Goal: Obtain resource: Obtain resource

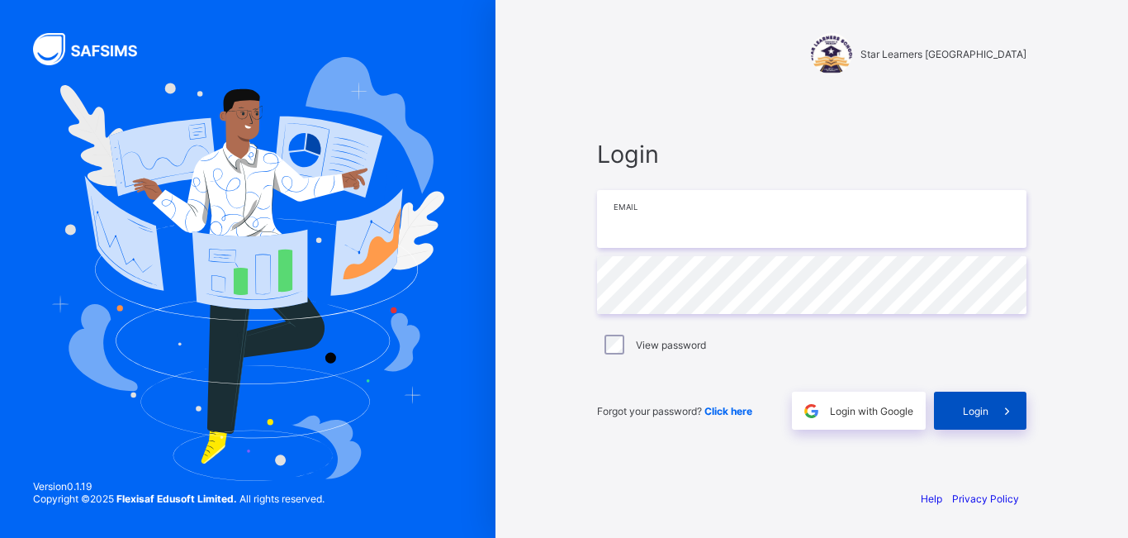
type input "**********"
click at [989, 409] on span at bounding box center [1007, 410] width 38 height 38
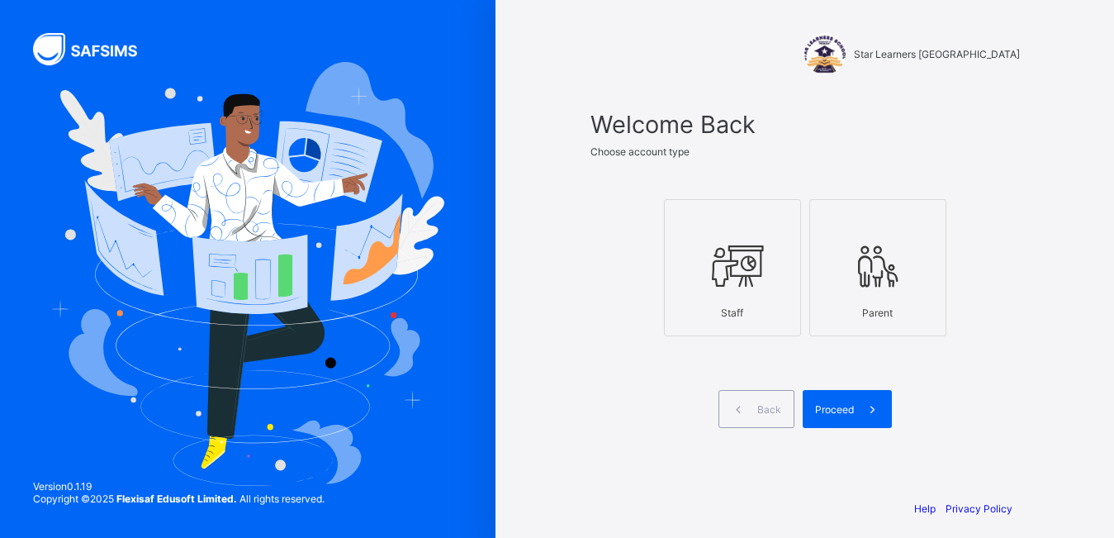
click at [756, 329] on label "Staff" at bounding box center [732, 267] width 137 height 137
click at [845, 407] on span "Proceed" at bounding box center [834, 409] width 39 height 12
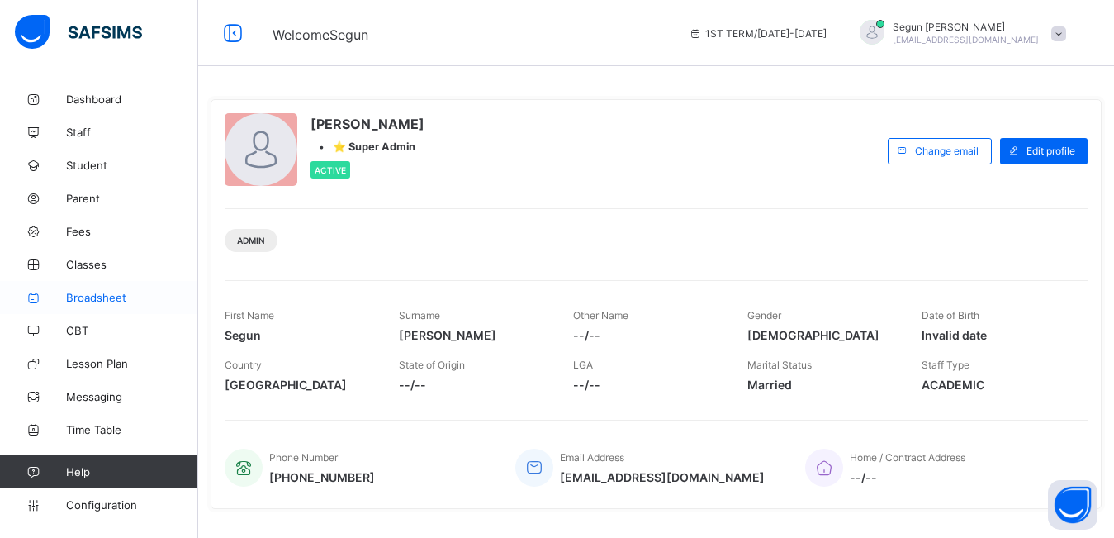
click at [97, 297] on span "Broadsheet" at bounding box center [132, 297] width 132 height 13
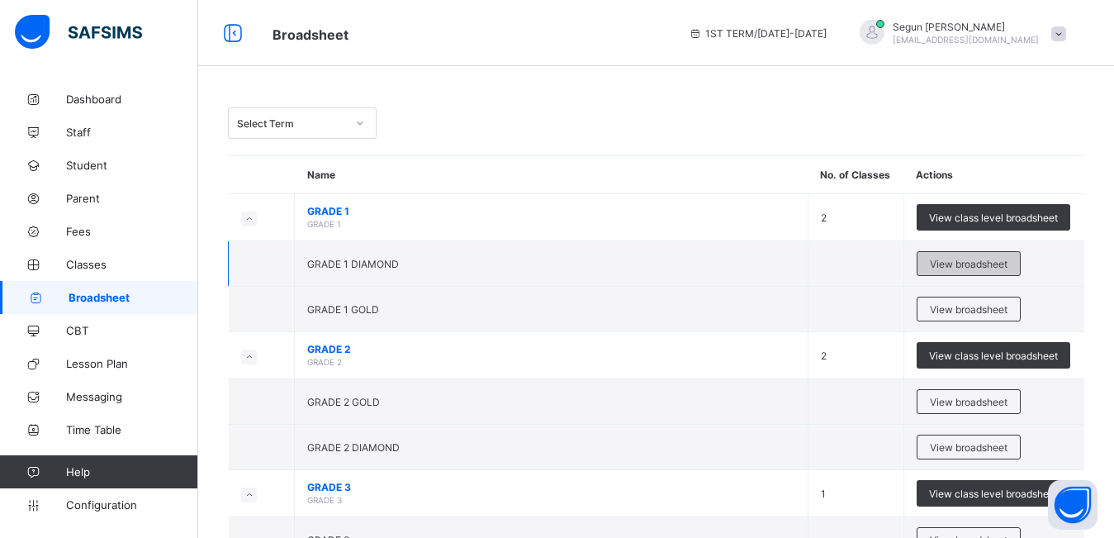
click at [953, 260] on span "View broadsheet" at bounding box center [969, 264] width 78 height 12
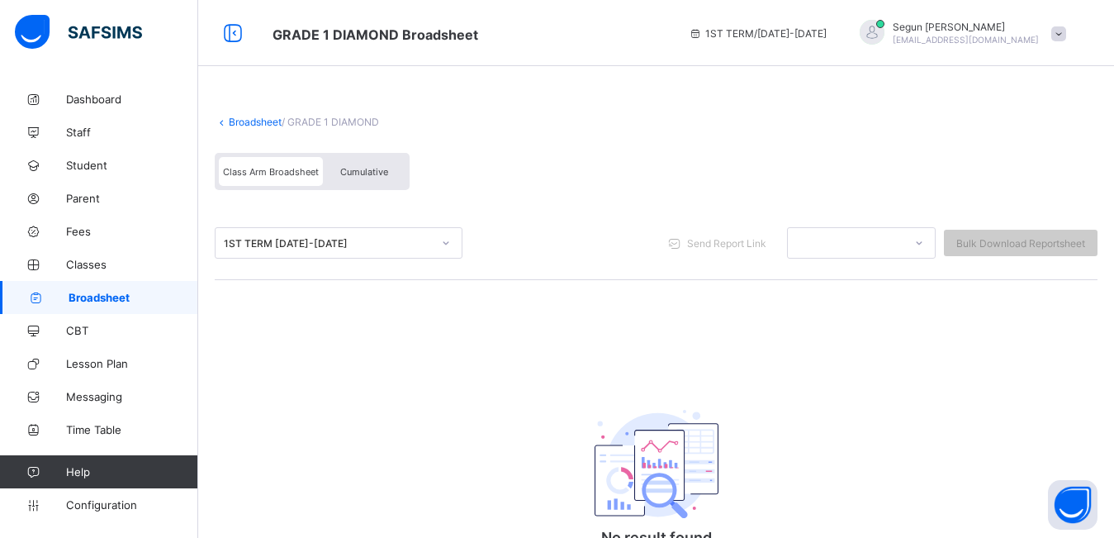
click at [343, 180] on div "Cumulative" at bounding box center [364, 171] width 83 height 29
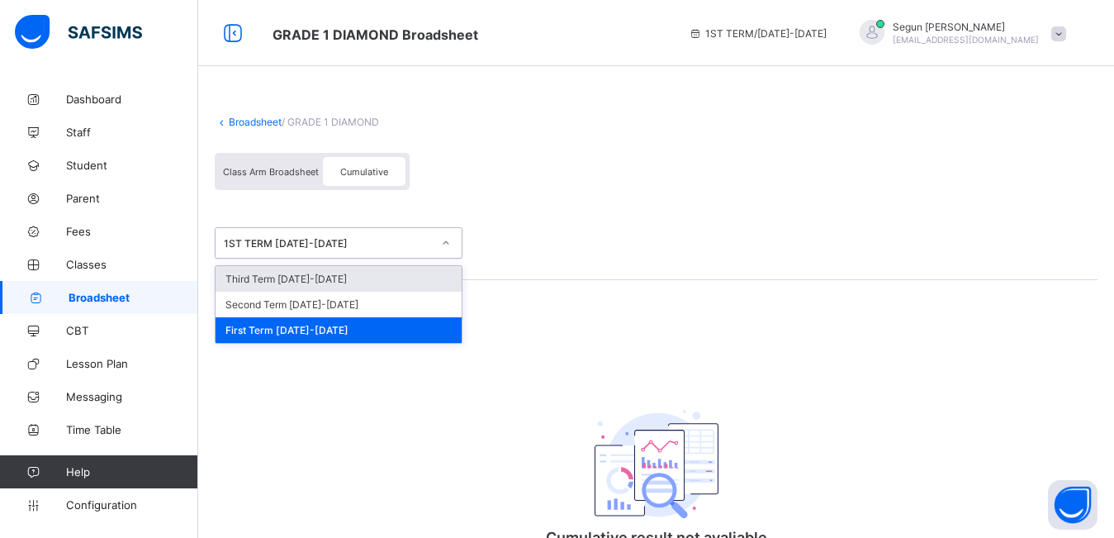
click at [319, 246] on div "1ST TERM 2024-2025" at bounding box center [328, 243] width 208 height 12
click at [319, 282] on div "Third Term 2024-2025" at bounding box center [338, 279] width 246 height 26
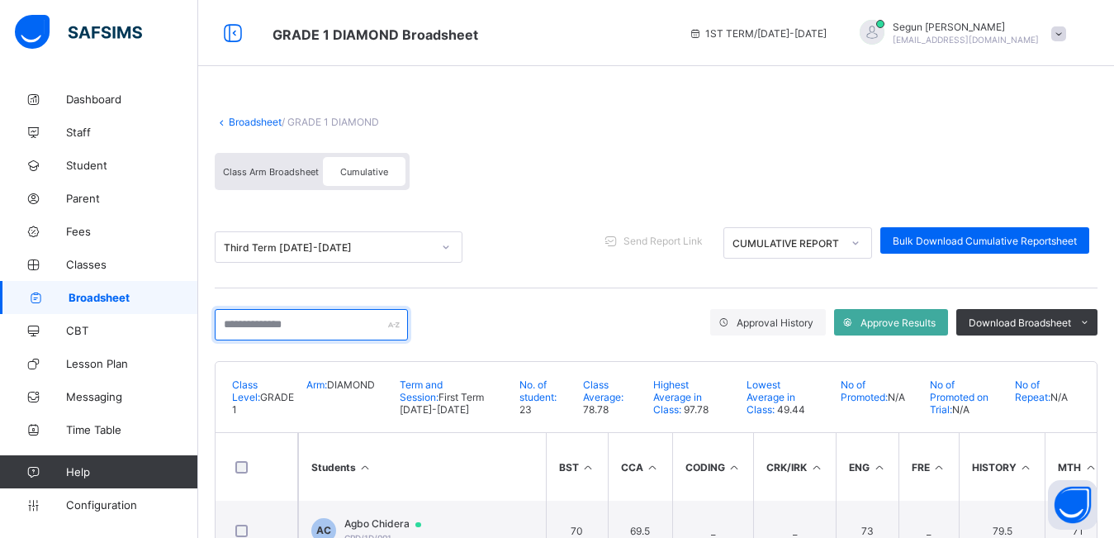
click at [272, 320] on input "text" at bounding box center [311, 324] width 193 height 31
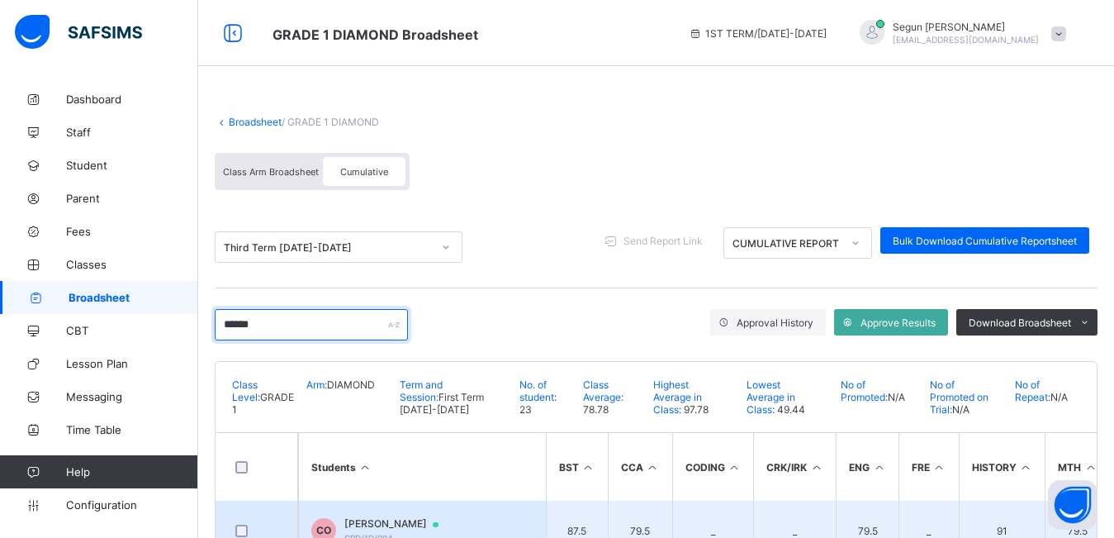
type input "******"
click at [366, 521] on span "Chioma Ogbo" at bounding box center [399, 523] width 110 height 13
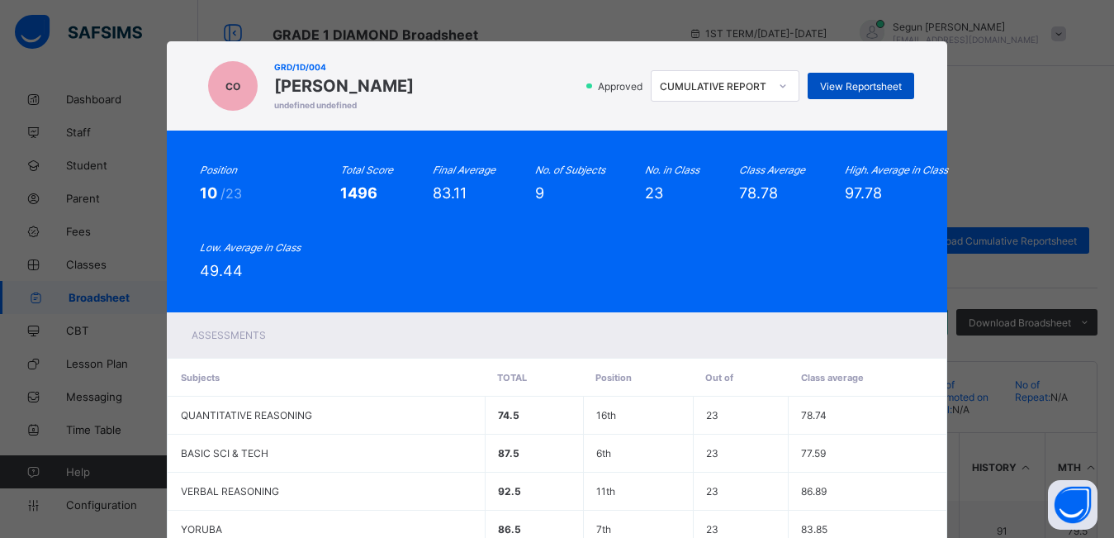
click at [845, 92] on div "View Reportsheet" at bounding box center [861, 86] width 107 height 26
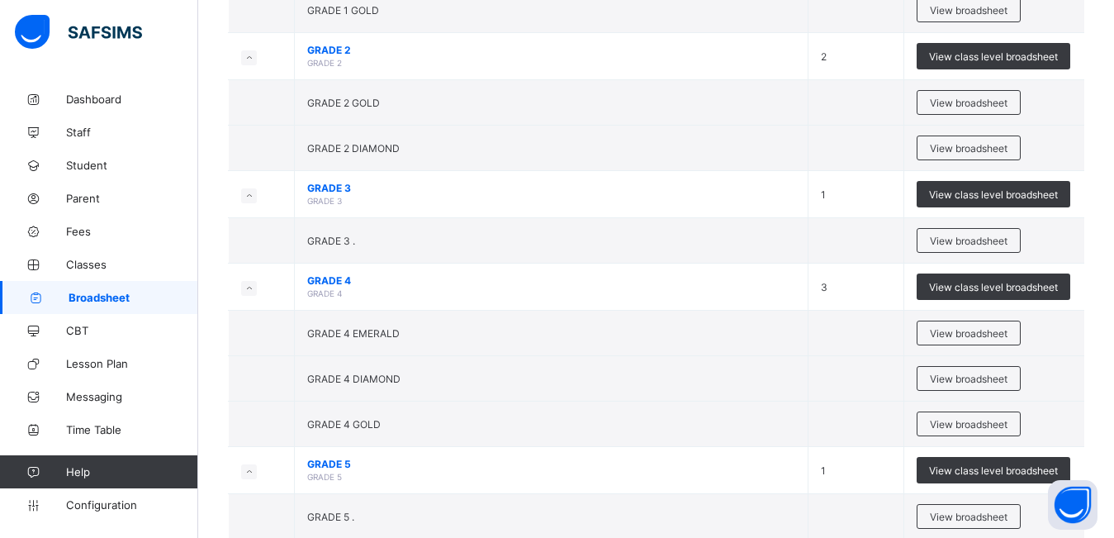
scroll to position [302, 0]
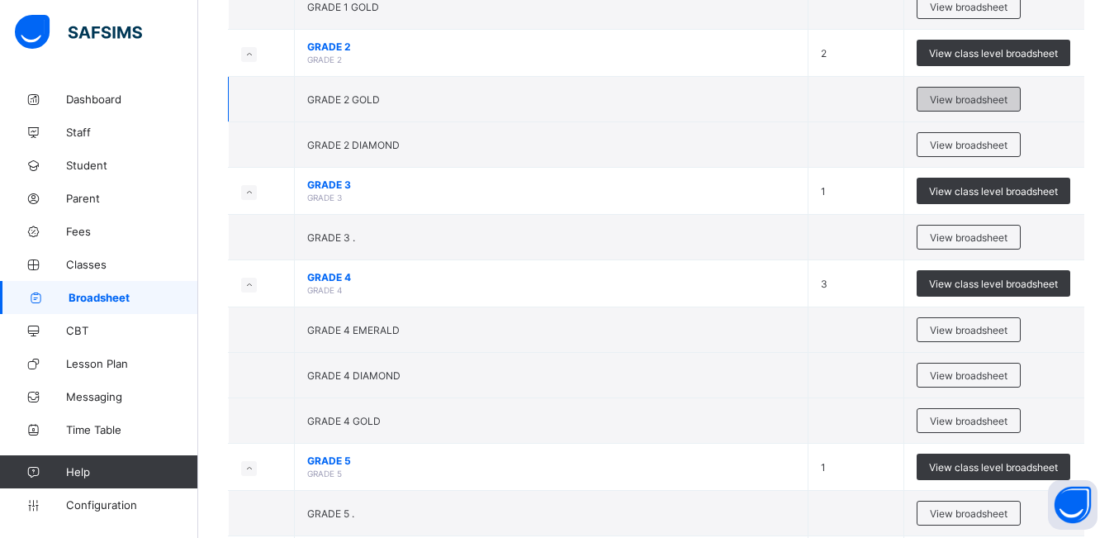
click at [940, 102] on span "View broadsheet" at bounding box center [969, 99] width 78 height 12
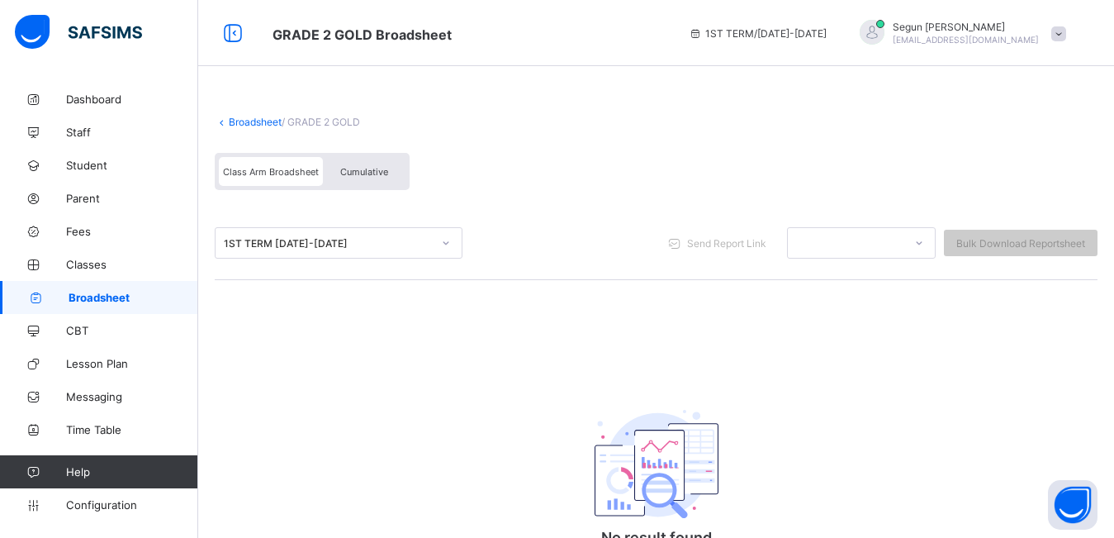
click at [364, 174] on span "Cumulative" at bounding box center [364, 172] width 48 height 12
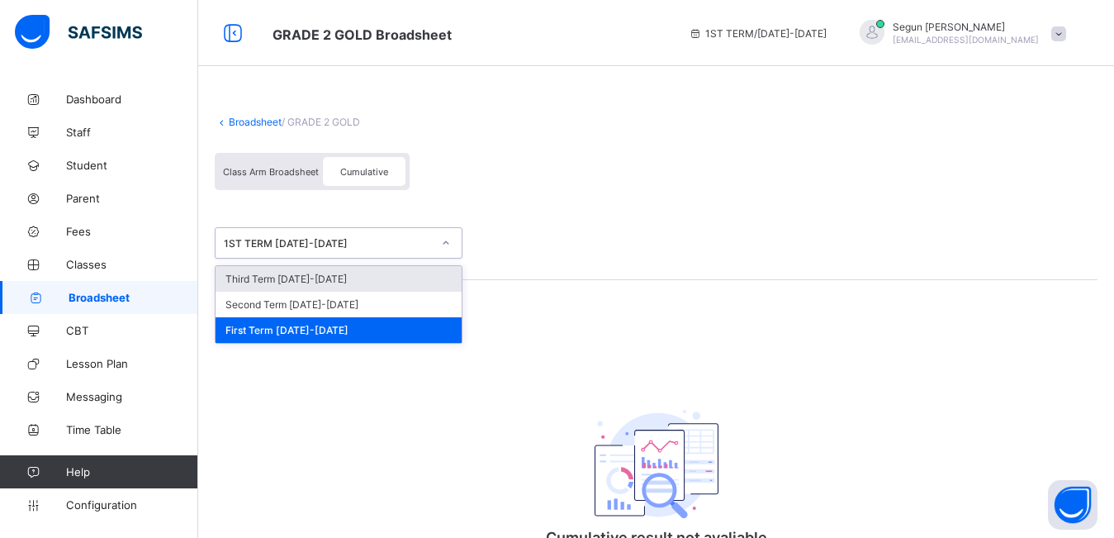
click at [333, 241] on div "1ST TERM 2024-2025" at bounding box center [328, 243] width 208 height 12
click at [339, 284] on div "Third Term 2024-2025" at bounding box center [338, 279] width 246 height 26
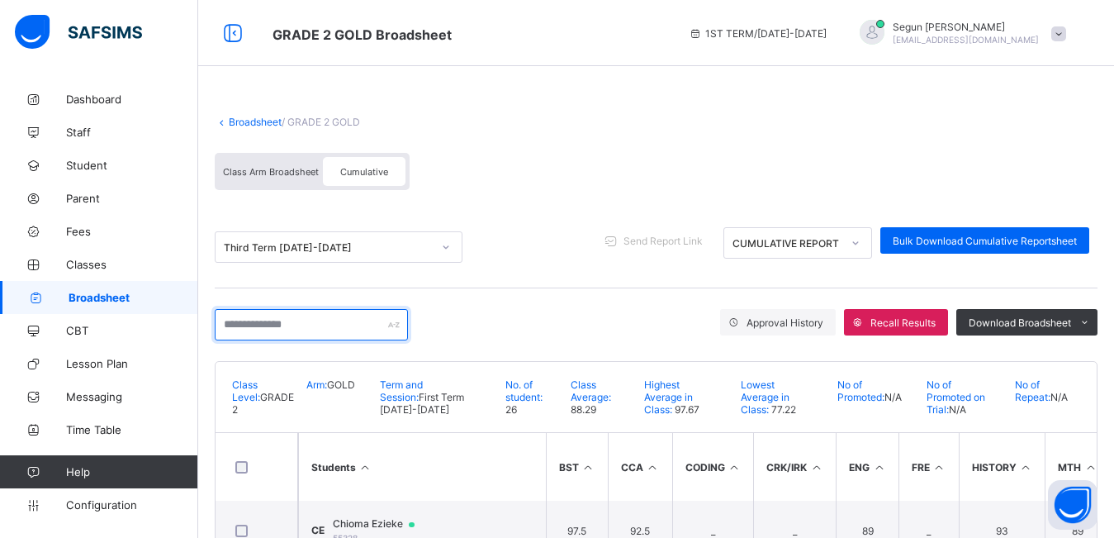
click at [317, 328] on input "text" at bounding box center [311, 324] width 193 height 31
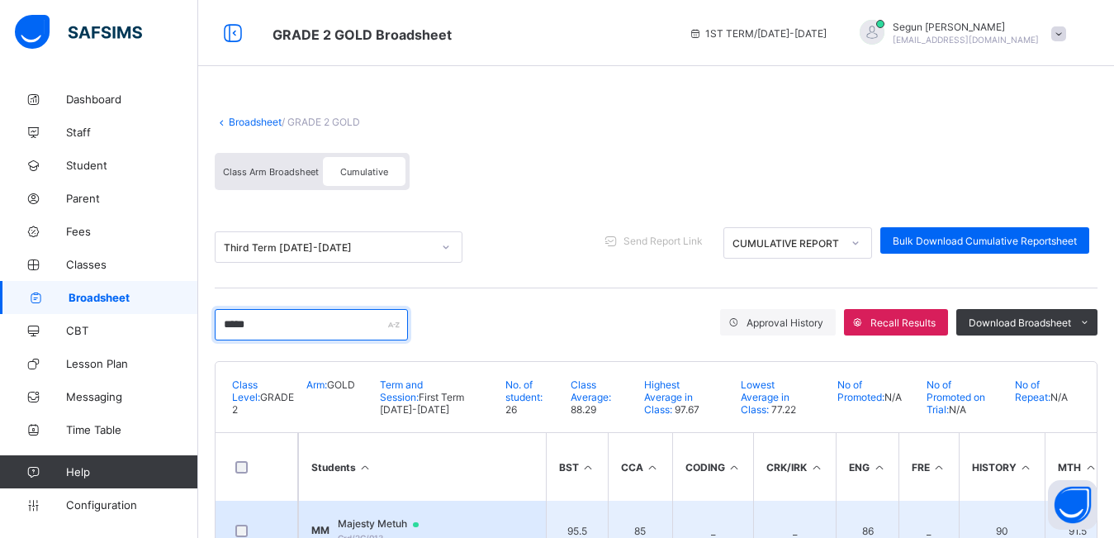
type input "*****"
click at [377, 518] on span "Majesty Metuh" at bounding box center [386, 523] width 97 height 13
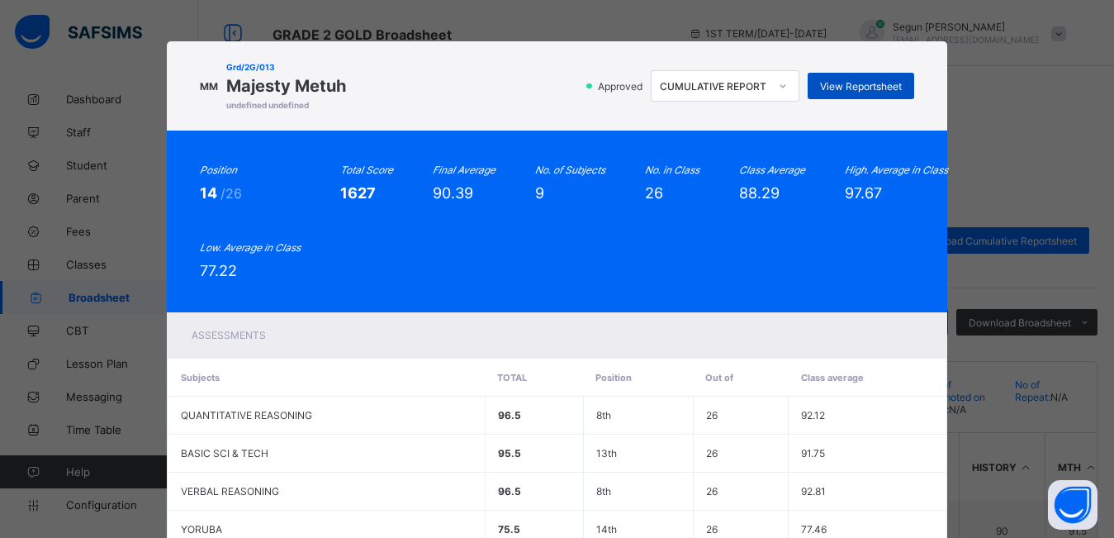
click at [823, 85] on span "View Reportsheet" at bounding box center [861, 86] width 82 height 12
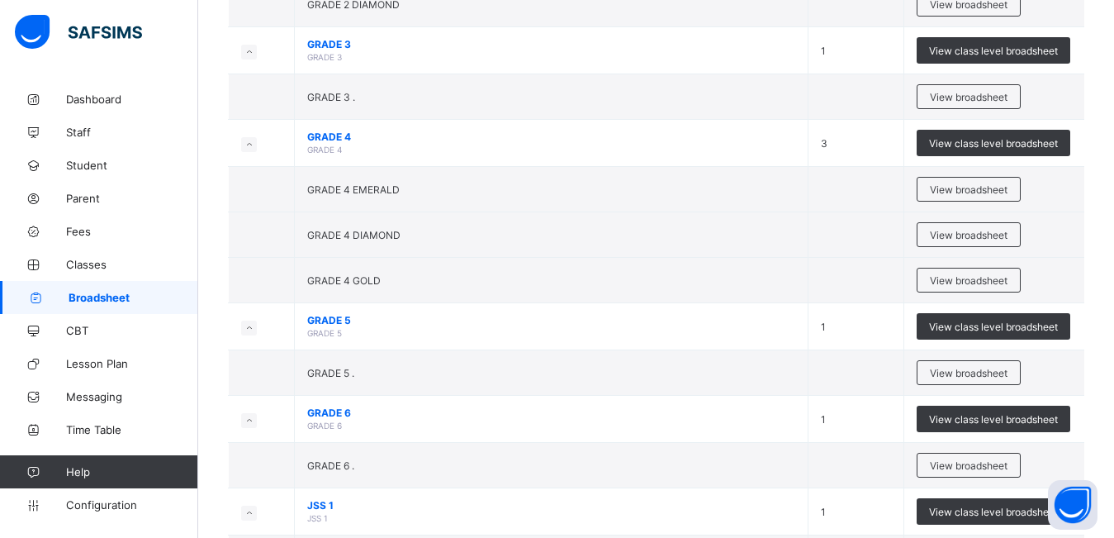
scroll to position [446, 0]
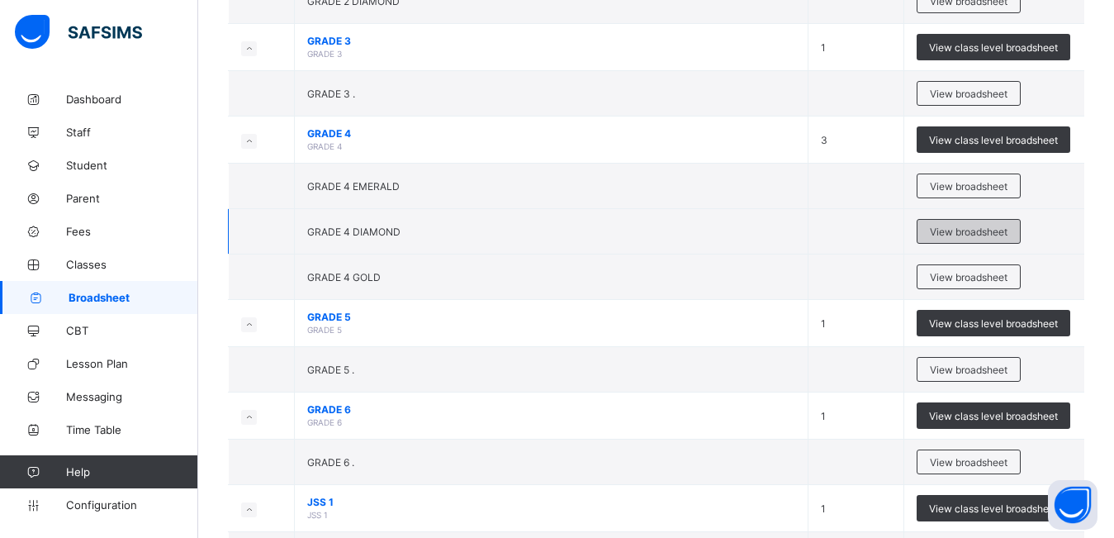
click at [943, 233] on span "View broadsheet" at bounding box center [969, 231] width 78 height 12
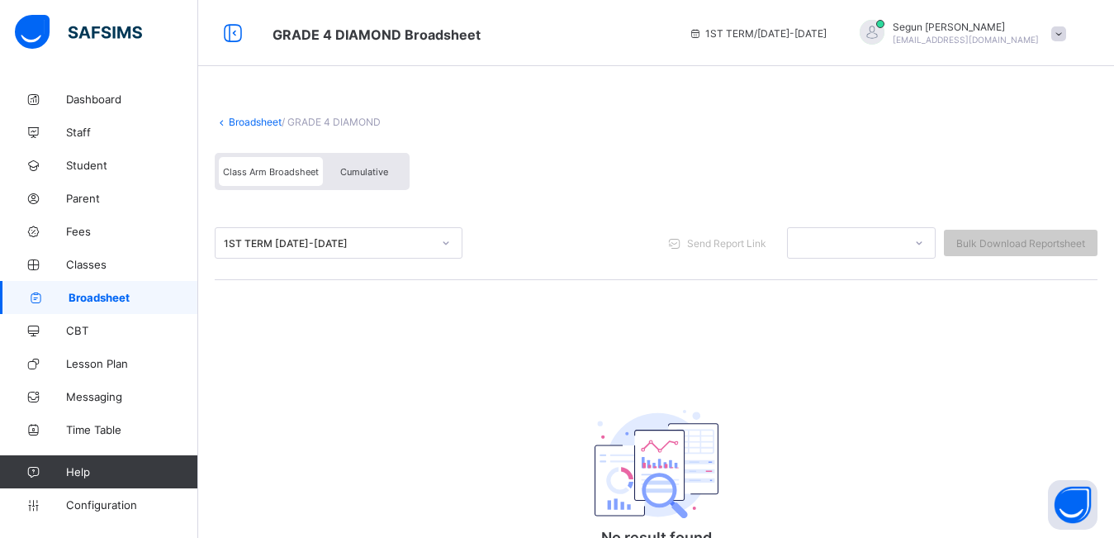
click at [366, 175] on span "Cumulative" at bounding box center [364, 172] width 48 height 12
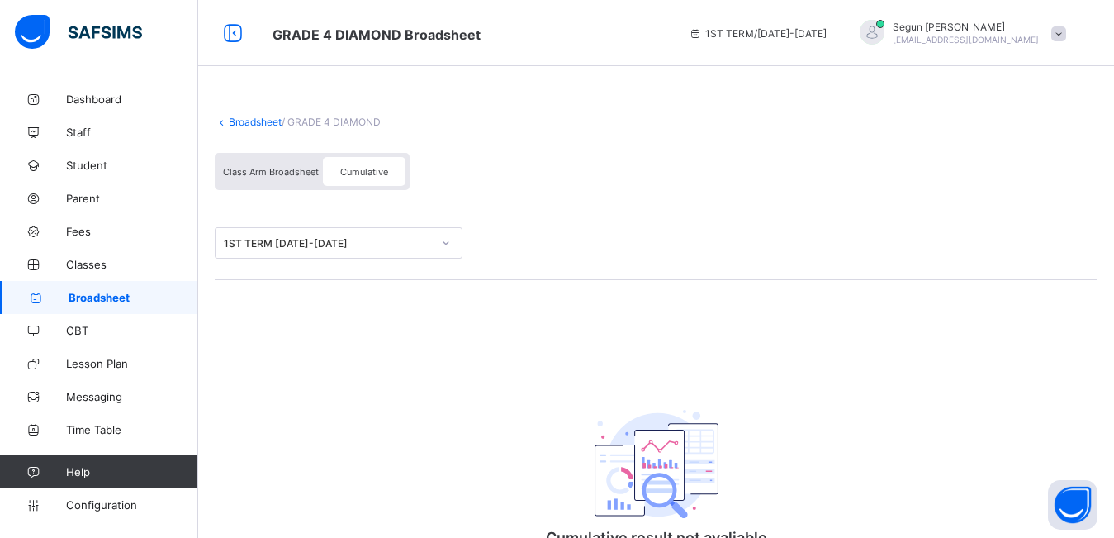
click at [324, 245] on div "1ST TERM 2024-2025" at bounding box center [328, 243] width 208 height 12
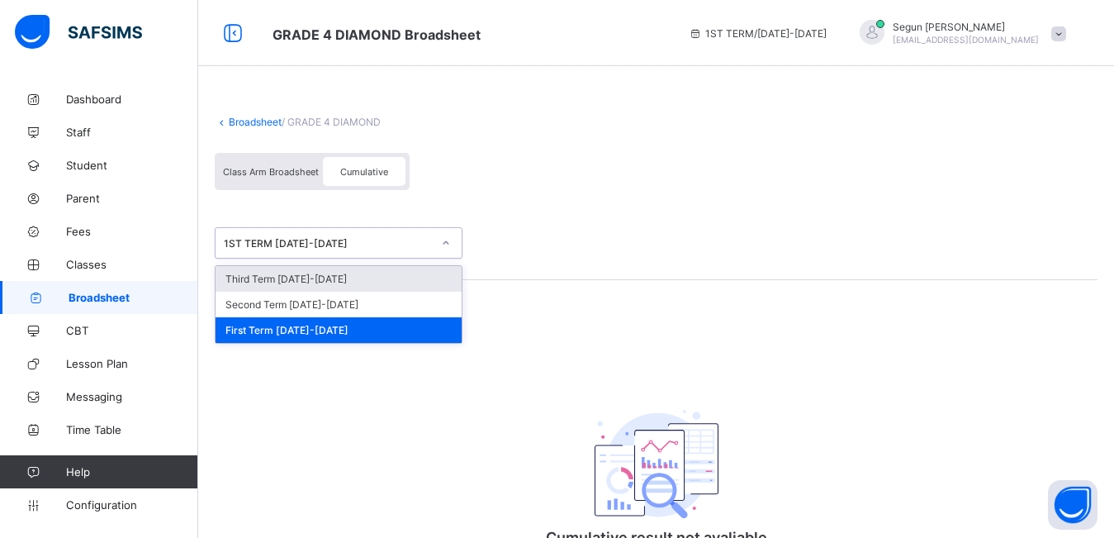
click at [322, 279] on div "Third Term 2024-2025" at bounding box center [338, 279] width 246 height 26
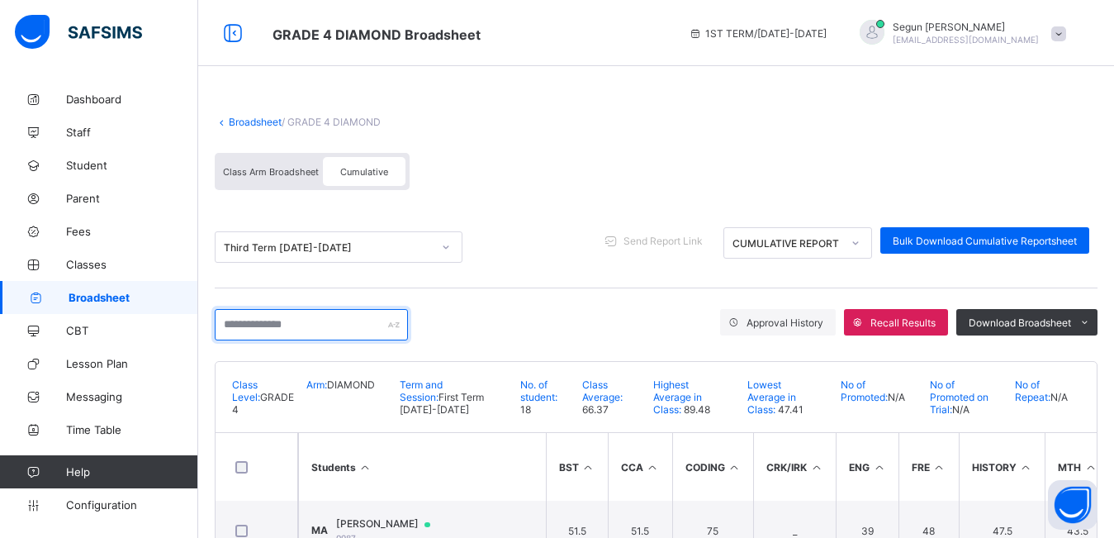
click at [307, 328] on input "text" at bounding box center [311, 324] width 193 height 31
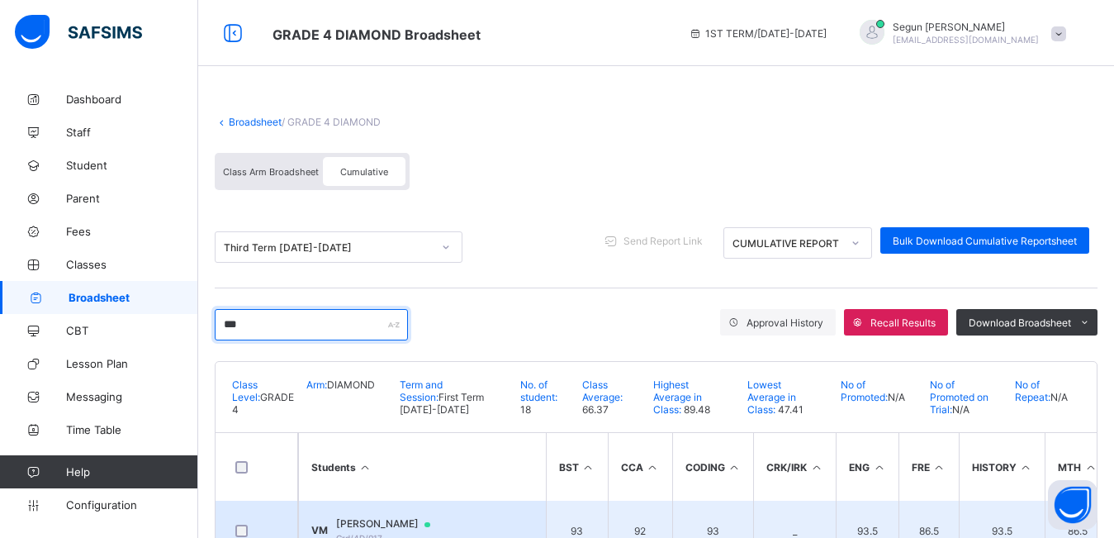
type input "***"
click at [380, 515] on td "VM Victoria Metuh Grd/4D/017" at bounding box center [422, 529] width 248 height 59
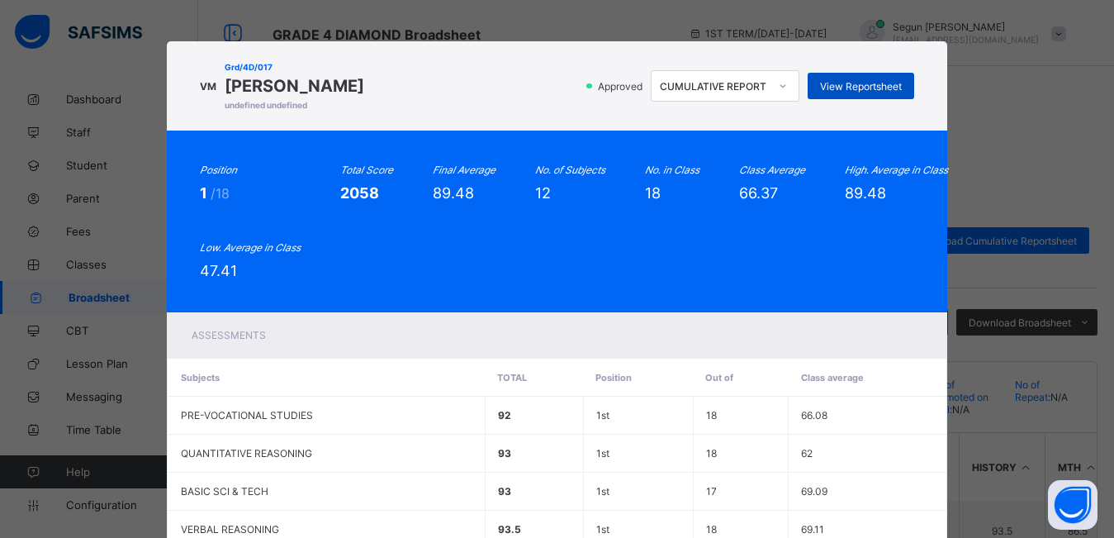
click at [836, 83] on span "View Reportsheet" at bounding box center [861, 86] width 82 height 12
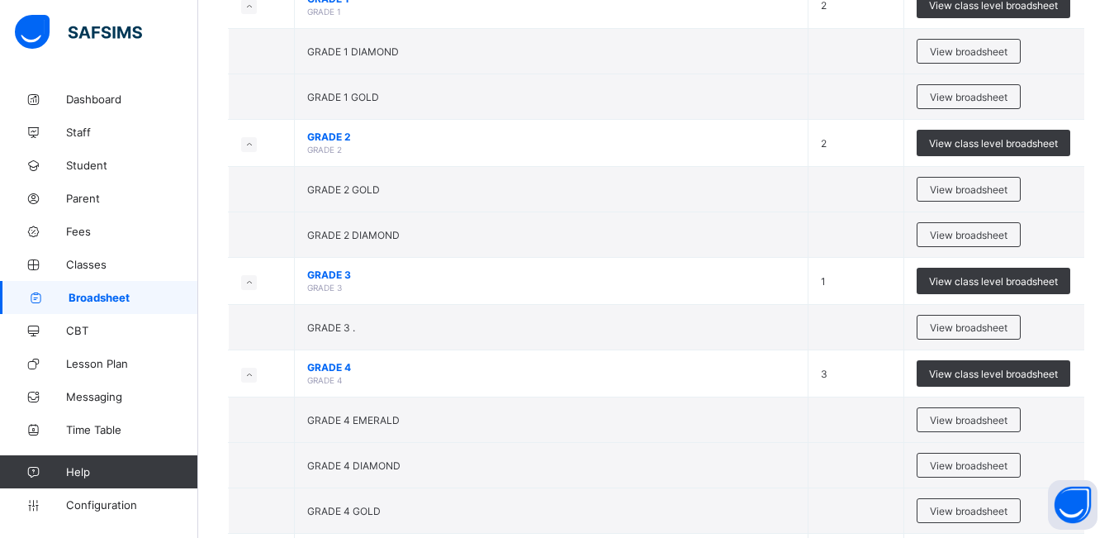
scroll to position [230, 0]
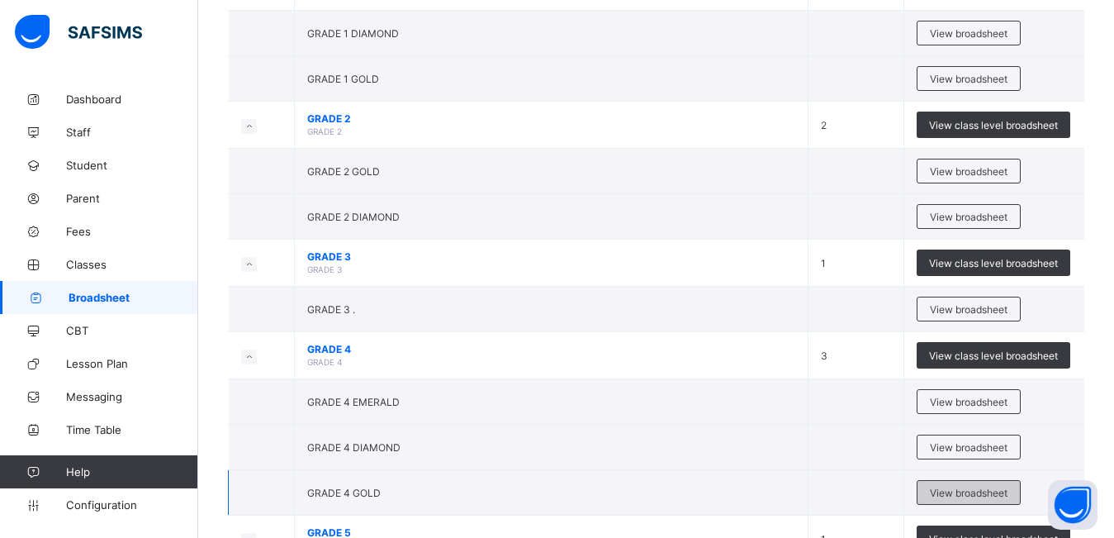
click at [954, 492] on span "View broadsheet" at bounding box center [969, 492] width 78 height 12
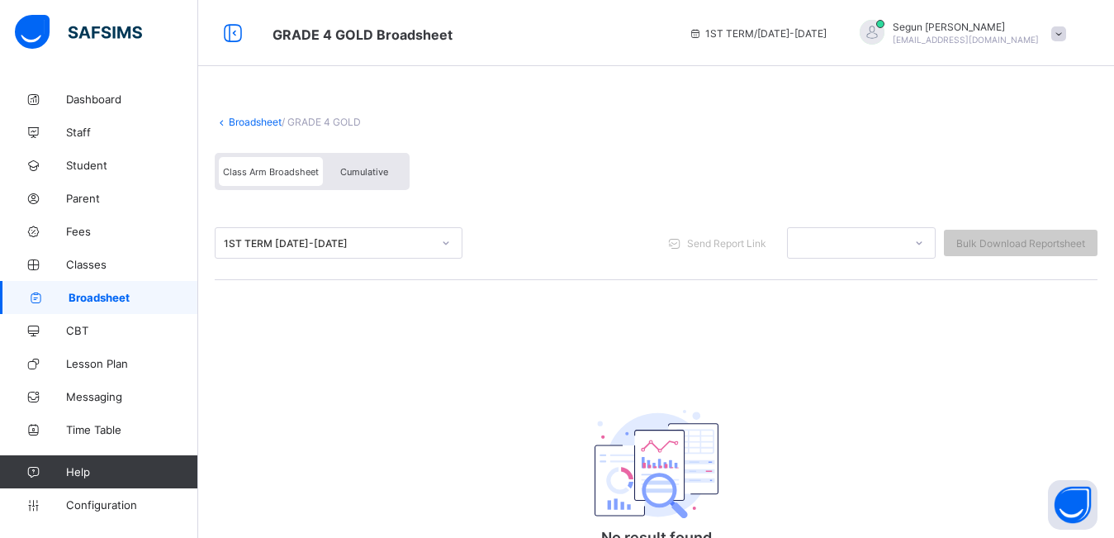
click at [357, 182] on div "Cumulative" at bounding box center [364, 171] width 83 height 29
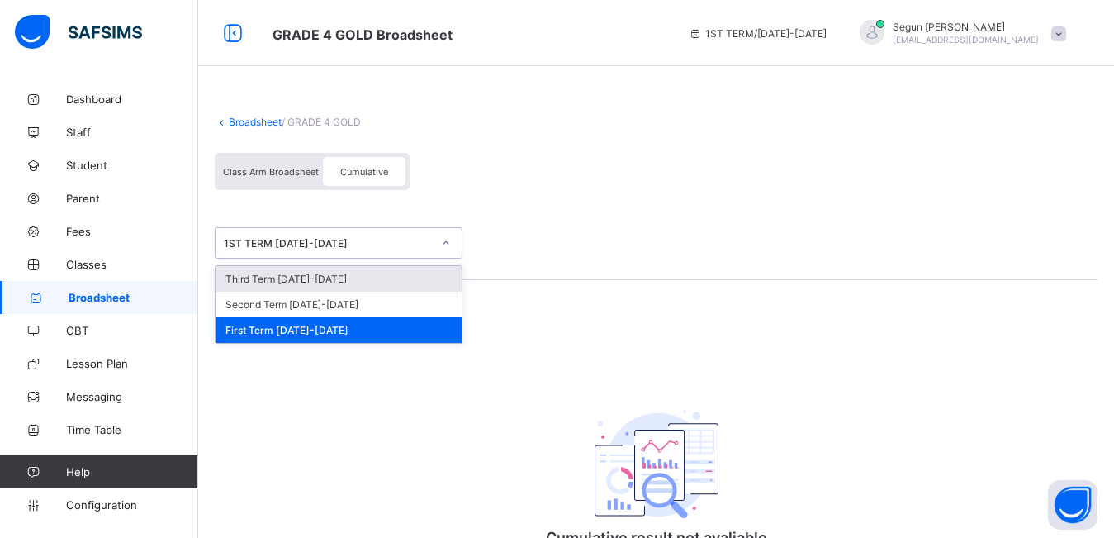
click at [324, 252] on div "1ST TERM 2024-2025" at bounding box center [322, 242] width 215 height 23
click at [325, 285] on div "Third Term 2024-2025" at bounding box center [338, 279] width 246 height 26
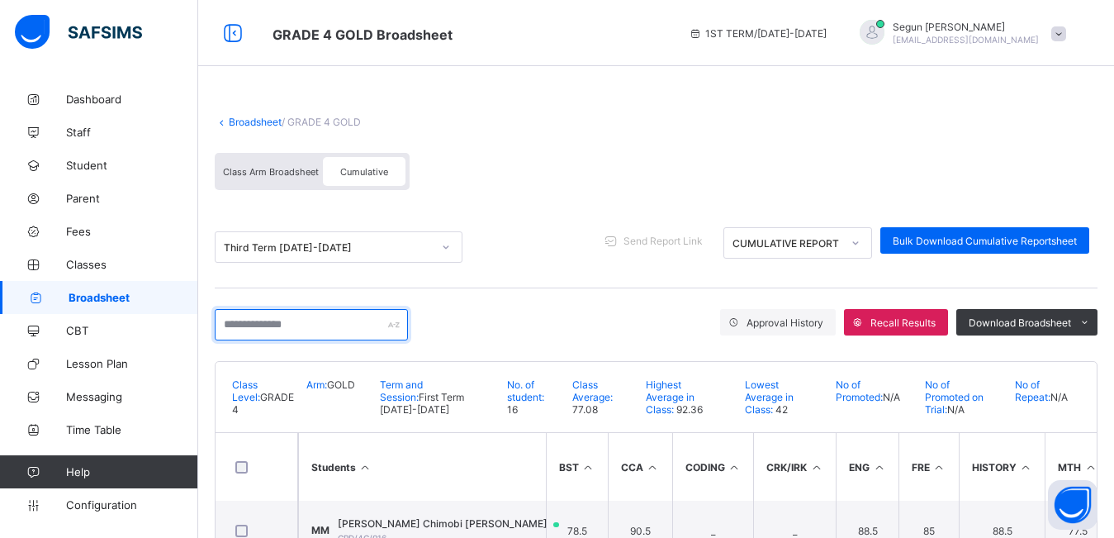
click at [309, 332] on input "text" at bounding box center [311, 324] width 193 height 31
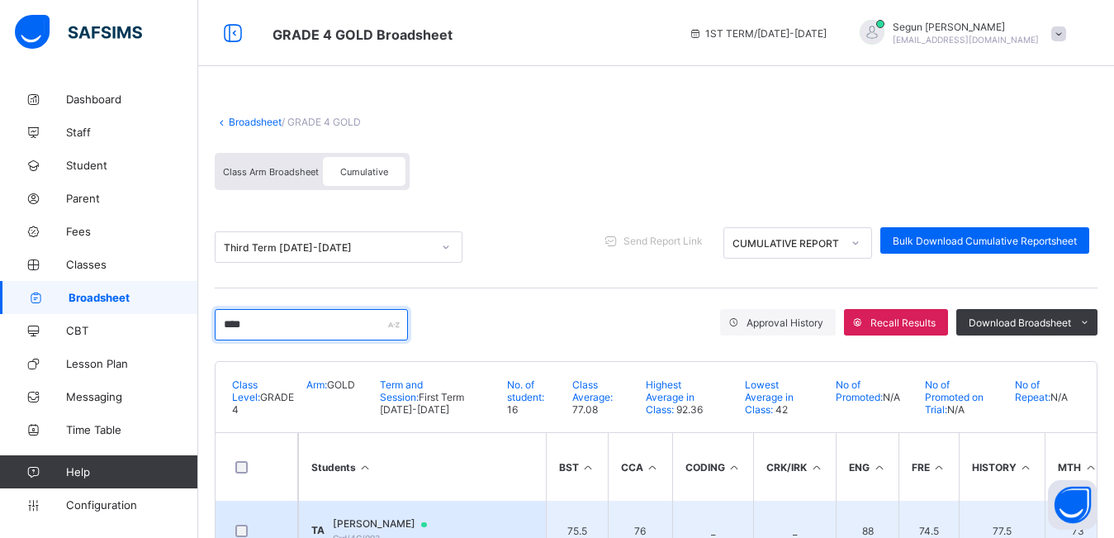
type input "****"
click at [374, 516] on td "TA Tobiloba Akinola Grd/4G/003" at bounding box center [422, 529] width 248 height 59
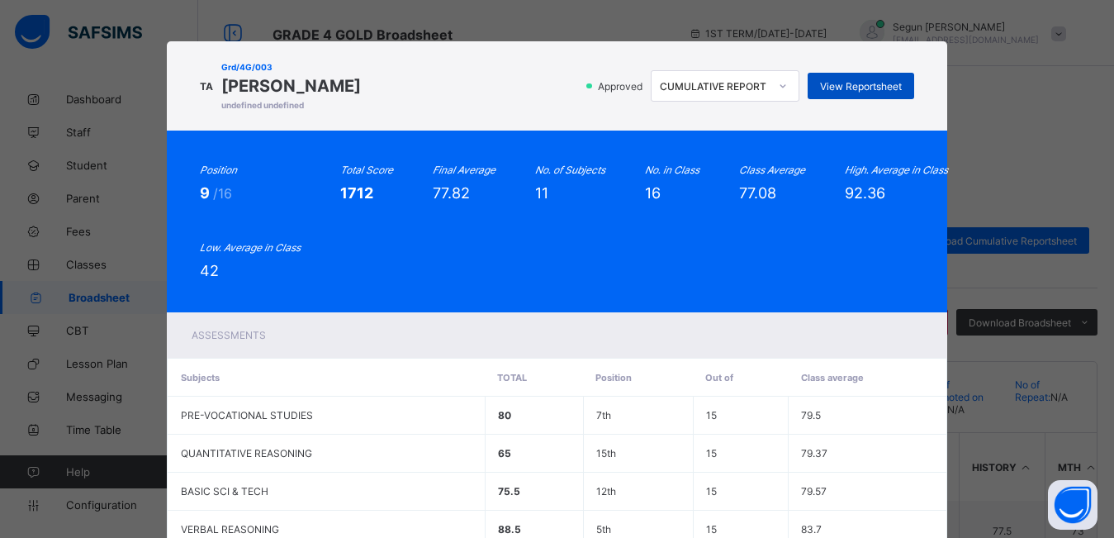
click at [840, 85] on span "View Reportsheet" at bounding box center [861, 86] width 82 height 12
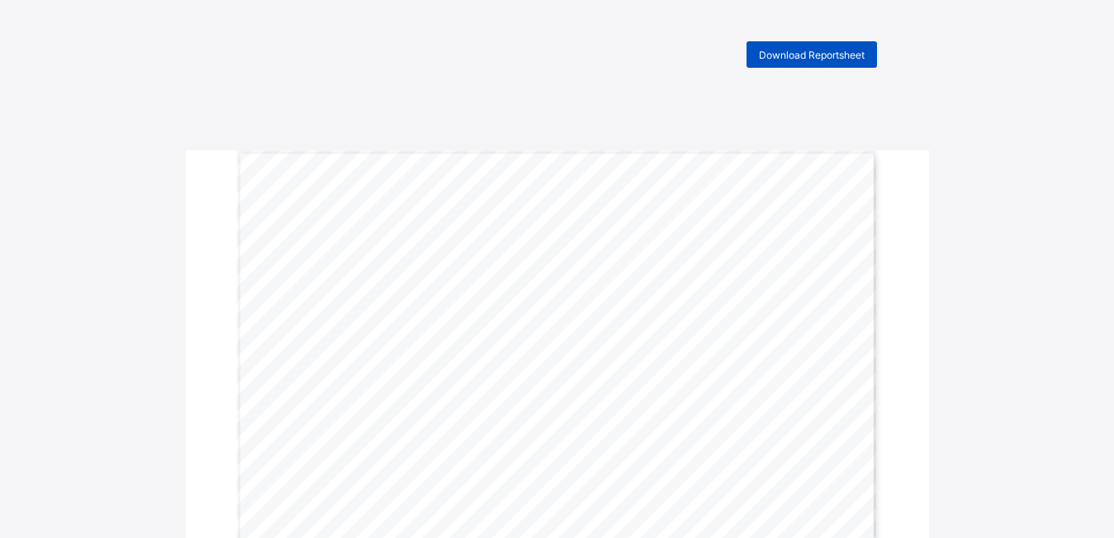
click at [812, 62] on div "Download Reportsheet" at bounding box center [811, 54] width 130 height 26
click at [784, 59] on span "Download Reportsheet" at bounding box center [812, 55] width 106 height 12
click at [773, 64] on div "Download Reportsheet" at bounding box center [811, 54] width 130 height 26
